Goal: Browse casually

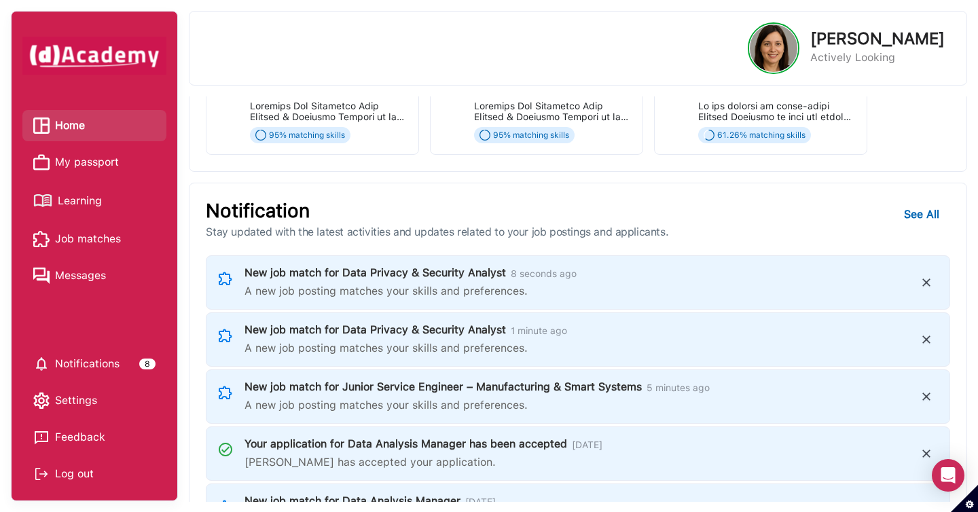
scroll to position [627, 0]
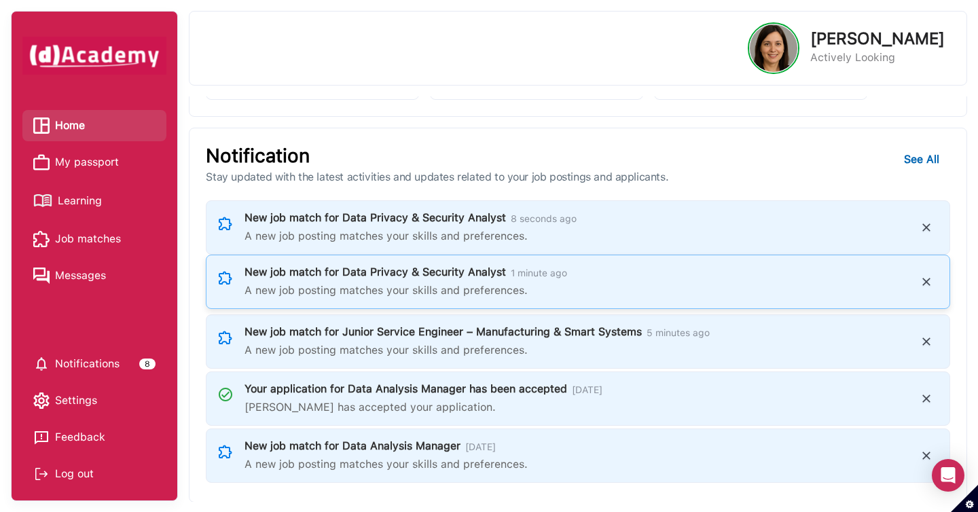
click at [928, 293] on img at bounding box center [926, 282] width 24 height 24
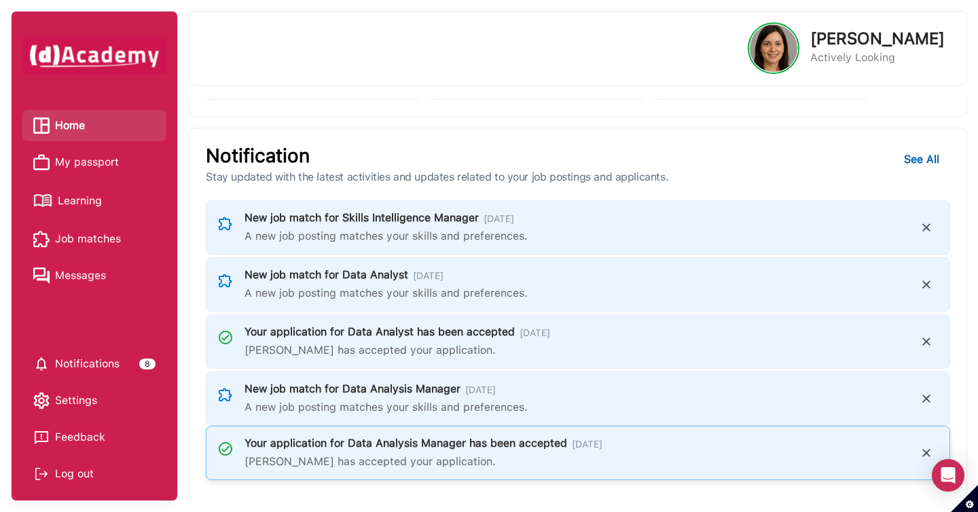
click at [926, 450] on img at bounding box center [926, 453] width 24 height 24
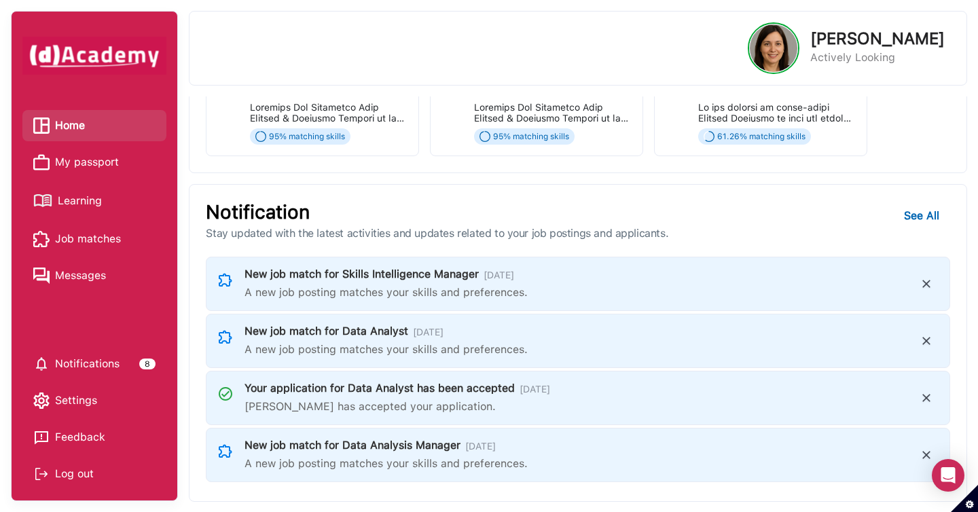
scroll to position [570, 0]
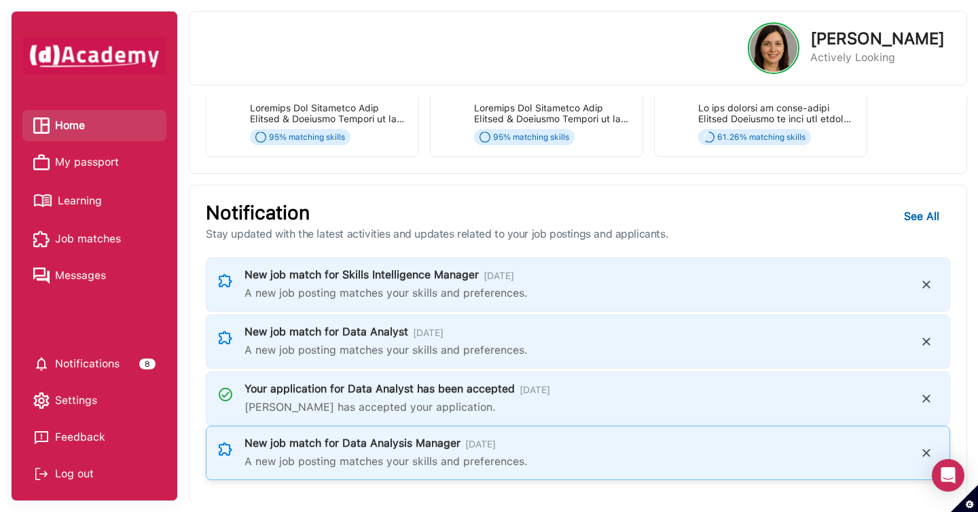
click at [922, 454] on img at bounding box center [926, 453] width 24 height 24
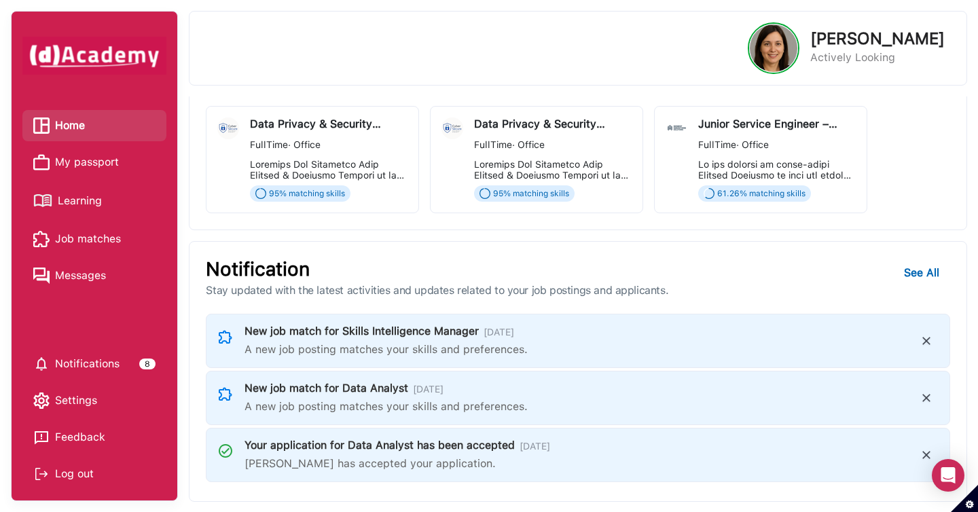
scroll to position [513, 0]
click at [922, 454] on img at bounding box center [926, 456] width 24 height 24
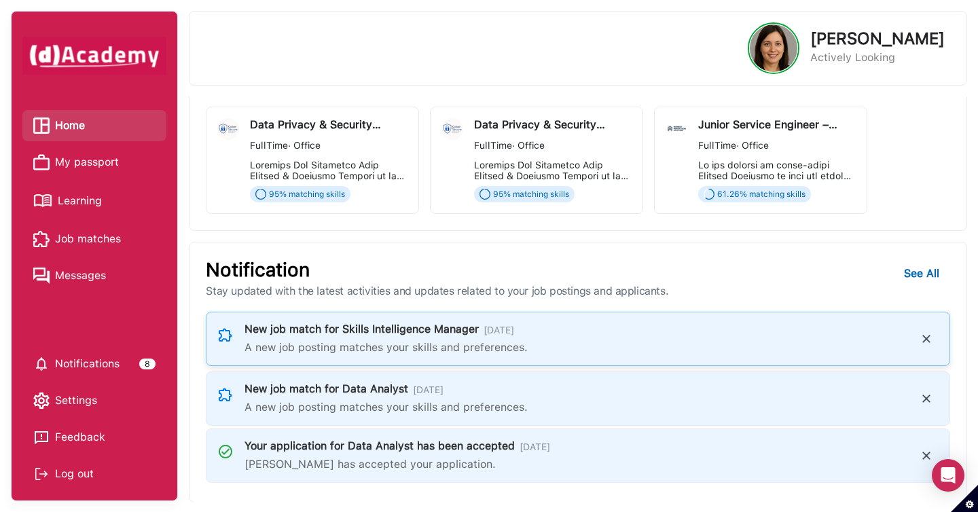
scroll to position [456, 0]
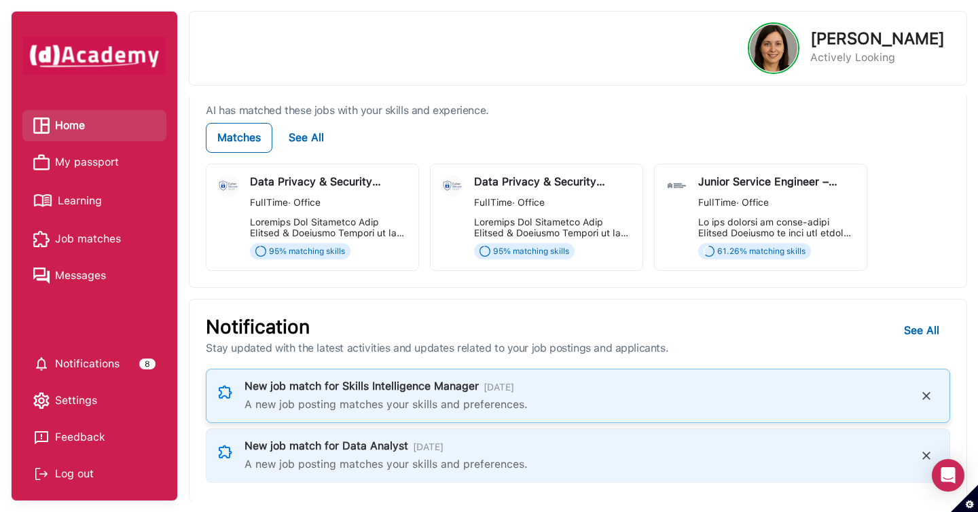
click at [926, 395] on img at bounding box center [926, 396] width 24 height 24
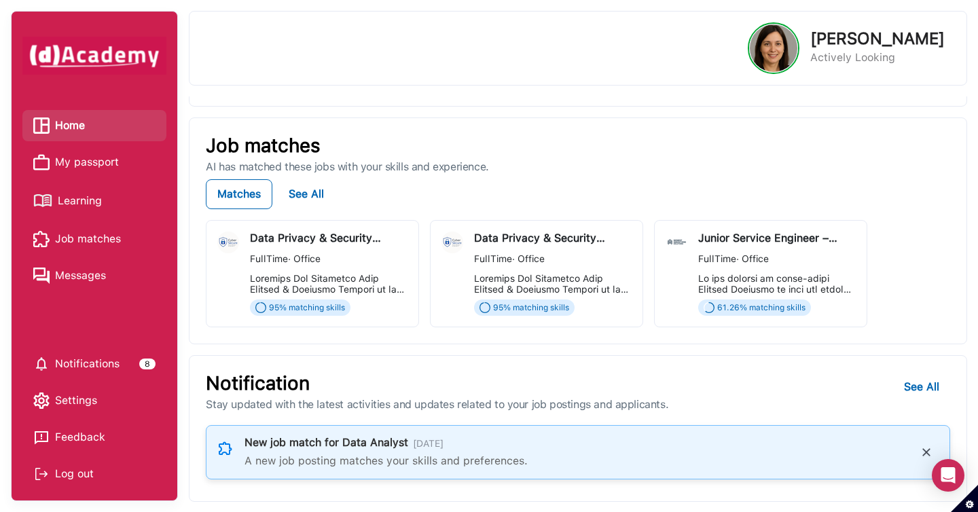
scroll to position [399, 0]
click at [924, 452] on img at bounding box center [926, 453] width 24 height 24
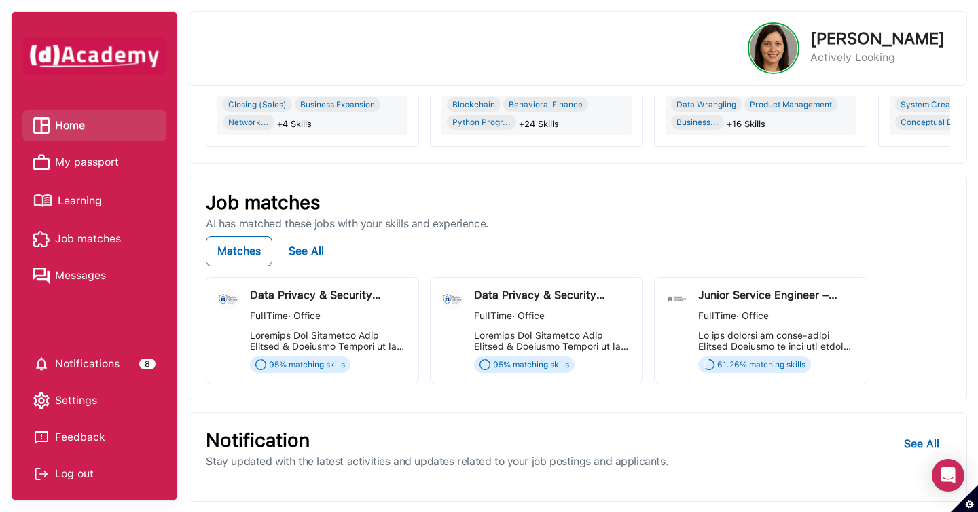
scroll to position [342, 0]
